Goal: Transaction & Acquisition: Purchase product/service

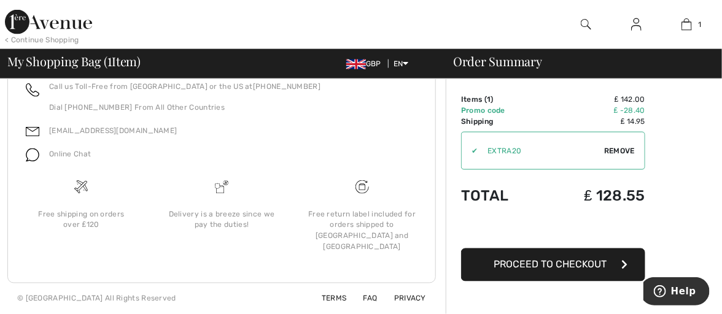
scroll to position [653, 0]
click at [599, 263] on button "Proceed to Checkout" at bounding box center [553, 264] width 184 height 33
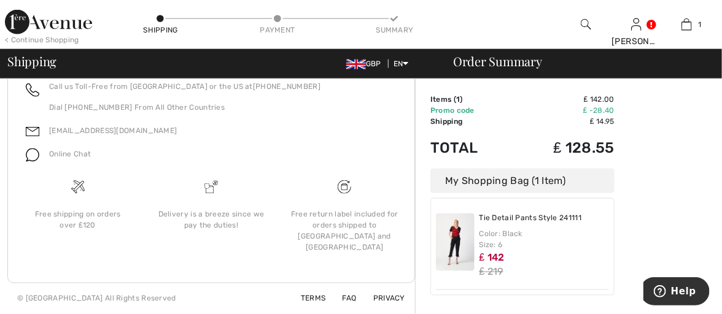
scroll to position [564, 0]
click at [35, 162] on img at bounding box center [32, 154] width 13 height 13
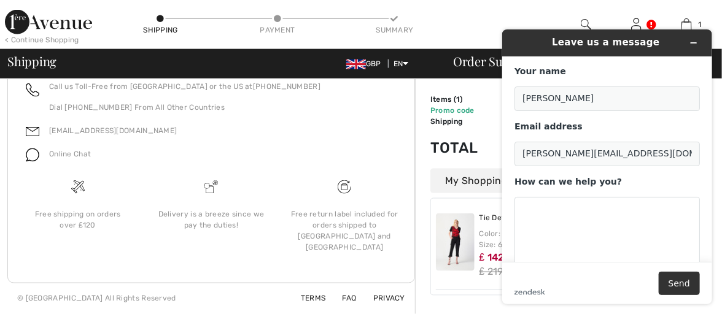
scroll to position [0, 0]
click at [520, 207] on textarea "How can we help you?" at bounding box center [606, 230] width 185 height 69
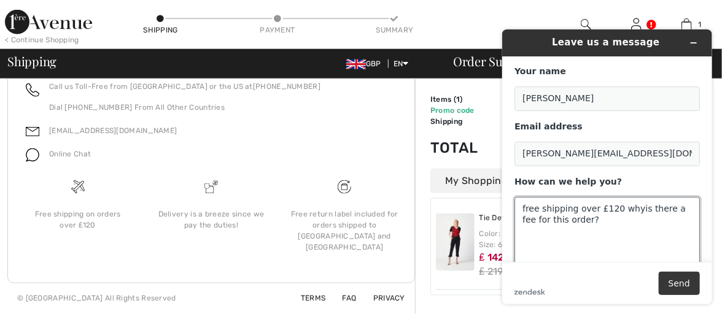
type textarea "free shipping over £120 whyis there a fee for this order?"
click at [682, 282] on button "Send" at bounding box center [678, 282] width 41 height 23
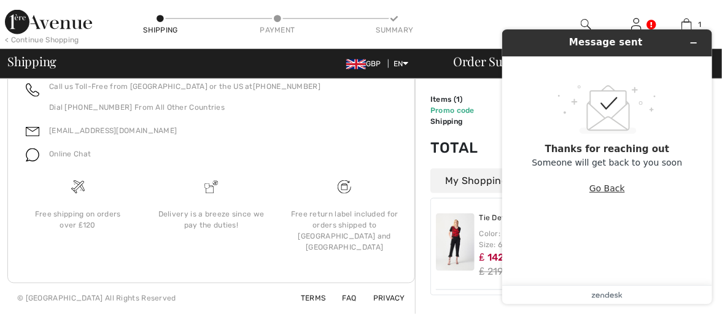
click at [613, 192] on button "Go Back" at bounding box center [606, 187] width 36 height 23
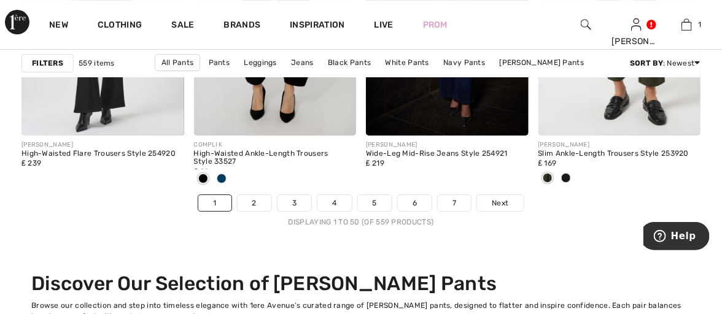
scroll to position [4786, 0]
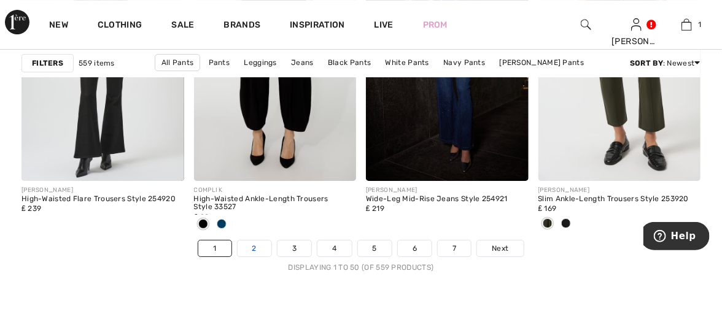
click at [246, 256] on link "2" at bounding box center [254, 249] width 34 height 16
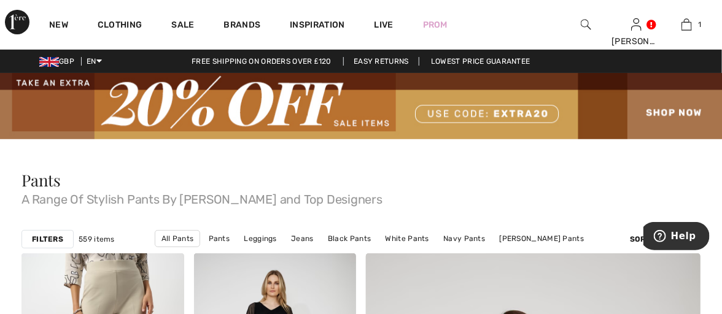
click at [685, 25] on img at bounding box center [686, 24] width 10 height 15
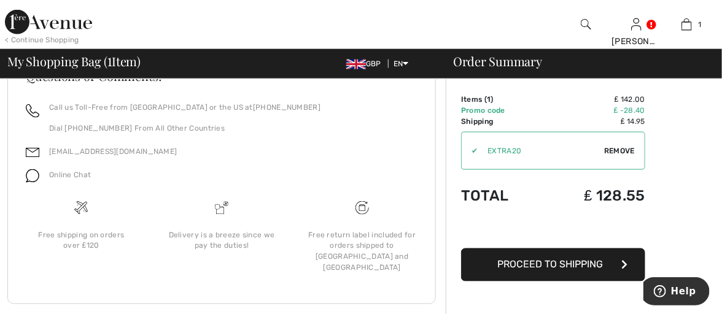
scroll to position [571, 0]
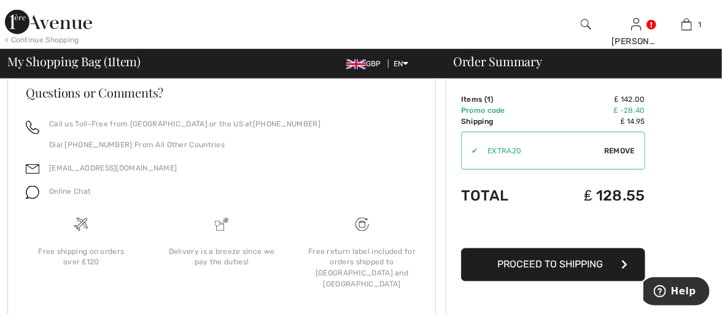
drag, startPoint x: 723, startPoint y: 242, endPoint x: 368, endPoint y: 176, distance: 361.9
click at [368, 160] on div "Call us Toll-Free from Canada or the US at +1 (888) 605-5525 Dial +1 (514) 225-…" at bounding box center [221, 139] width 391 height 42
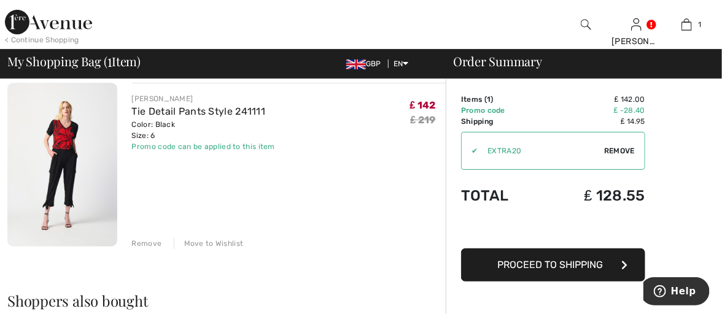
scroll to position [86, 0]
click at [80, 162] on img at bounding box center [62, 166] width 110 height 164
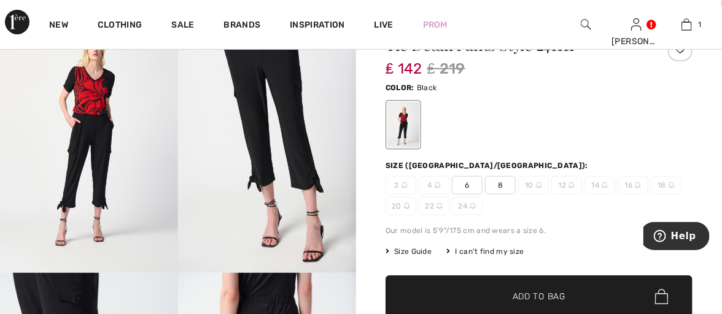
scroll to position [126, 0]
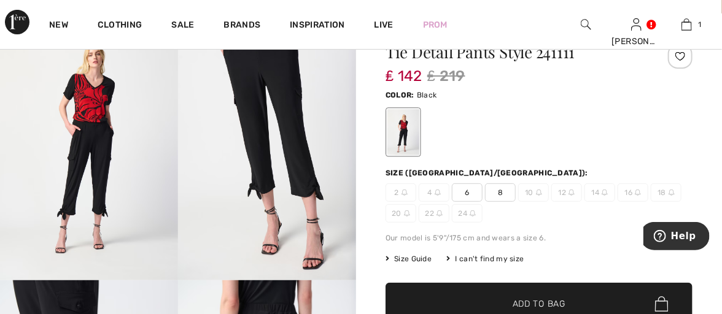
click at [423, 264] on span "Size Guide" at bounding box center [408, 258] width 46 height 11
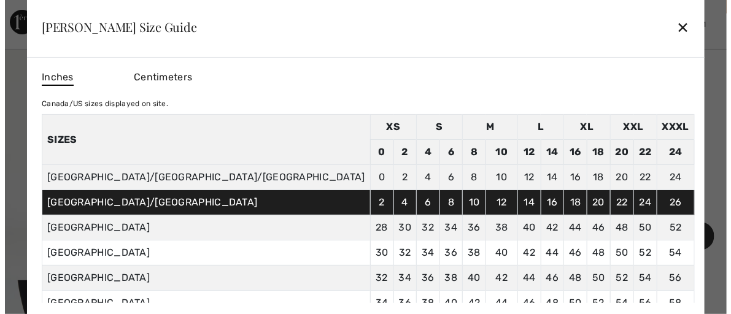
scroll to position [127, 0]
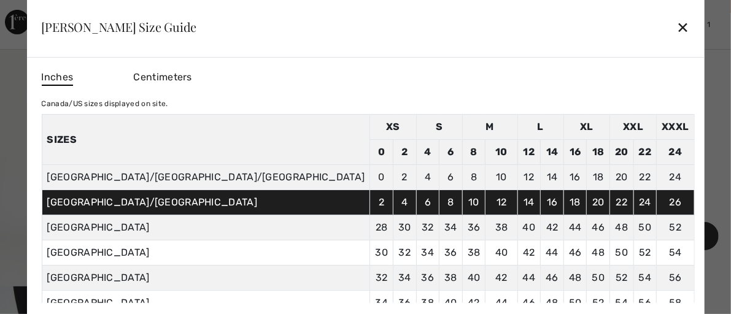
click at [676, 28] on div "✕" at bounding box center [682, 27] width 13 height 26
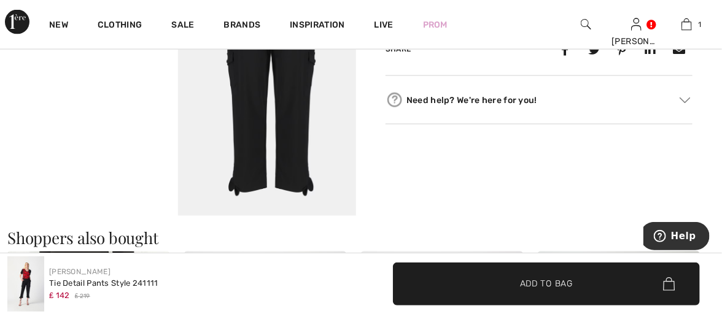
scroll to position [728, 0]
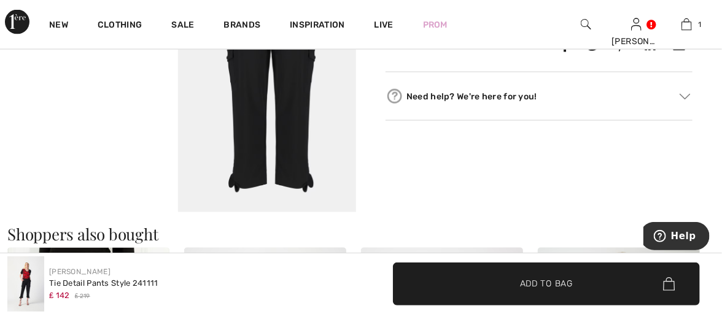
click at [683, 100] on img at bounding box center [684, 97] width 11 height 6
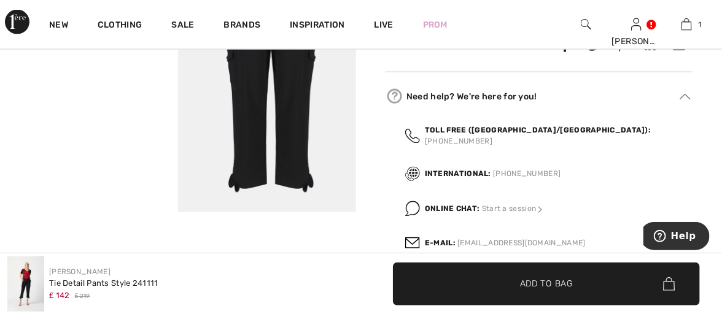
click at [418, 217] on img at bounding box center [412, 208] width 15 height 15
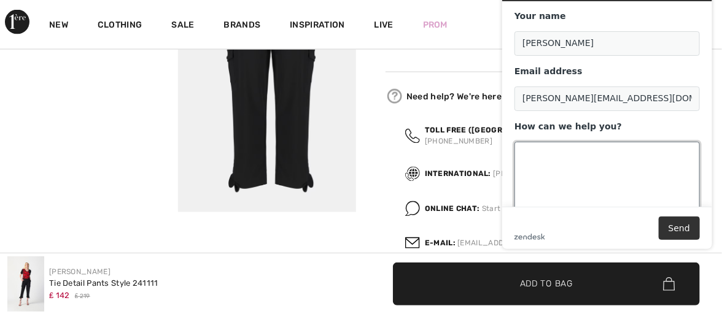
click at [521, 155] on textarea "How can we help you?" at bounding box center [606, 176] width 185 height 69
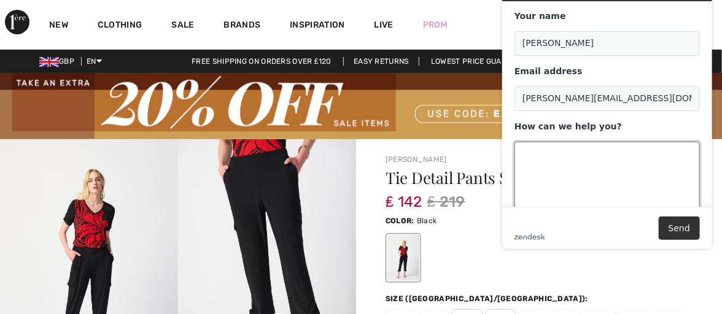
scroll to position [274, 0]
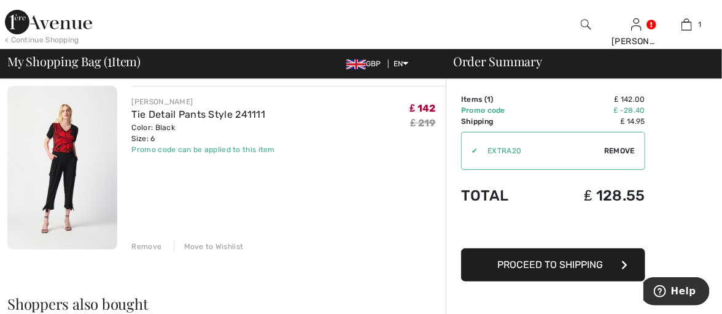
click at [269, 209] on div "[PERSON_NAME] Tie Detail Pants Style 241111 Color: Black Size: 6 Final Sale Pro…" at bounding box center [289, 169] width 314 height 166
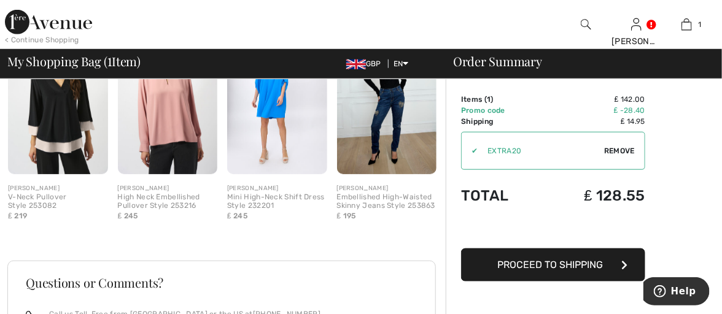
scroll to position [348, 0]
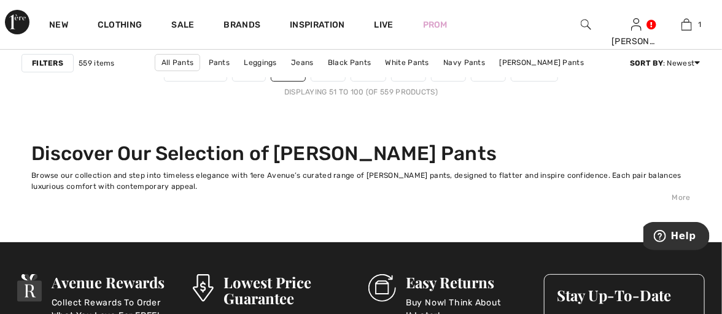
scroll to position [4976, 0]
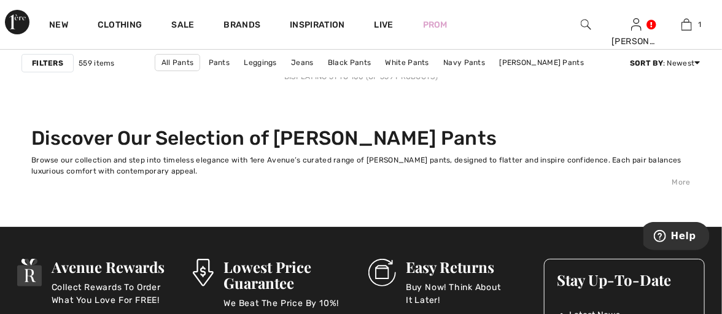
click at [320, 66] on link "3" at bounding box center [328, 58] width 34 height 16
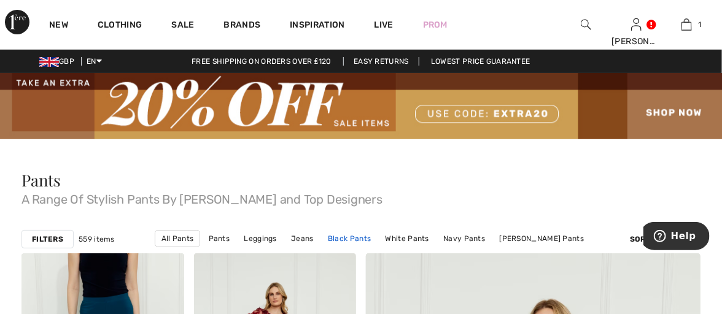
click at [377, 243] on link "Black Pants" at bounding box center [348, 239] width 55 height 16
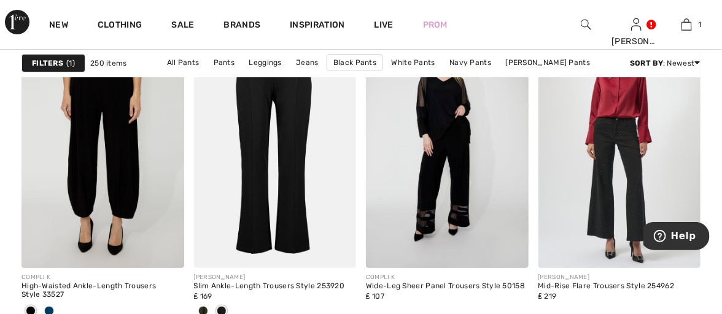
scroll to position [3285, 0]
